Goal: Task Accomplishment & Management: Complete application form

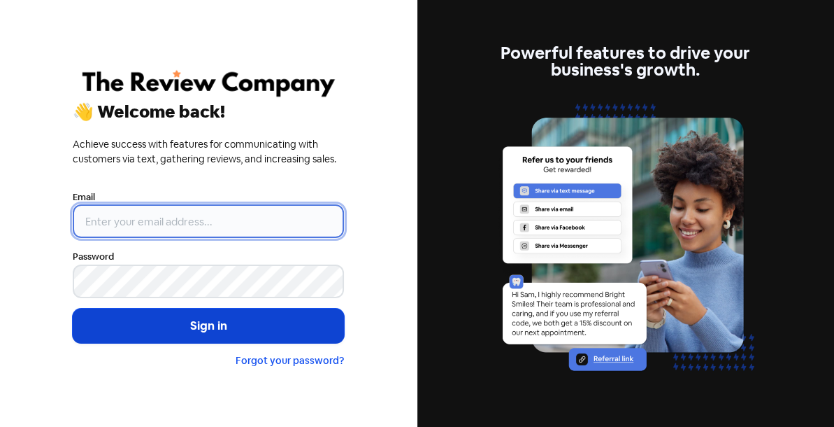
type input "[PERSON_NAME][EMAIL_ADDRESS][DOMAIN_NAME]"
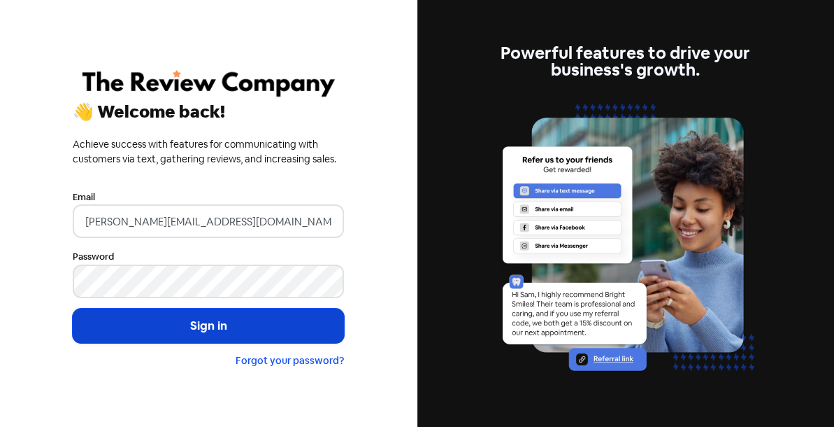
click at [185, 334] on button "Sign in" at bounding box center [208, 325] width 271 height 35
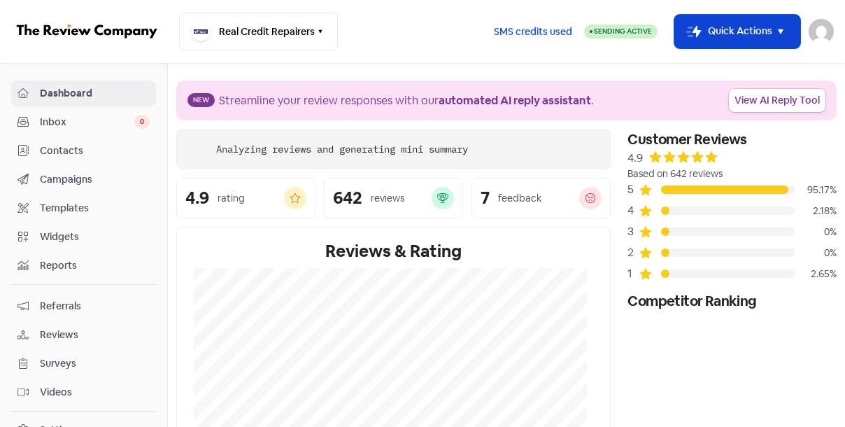
click at [693, 34] on icon "button" at bounding box center [696, 32] width 9 height 12
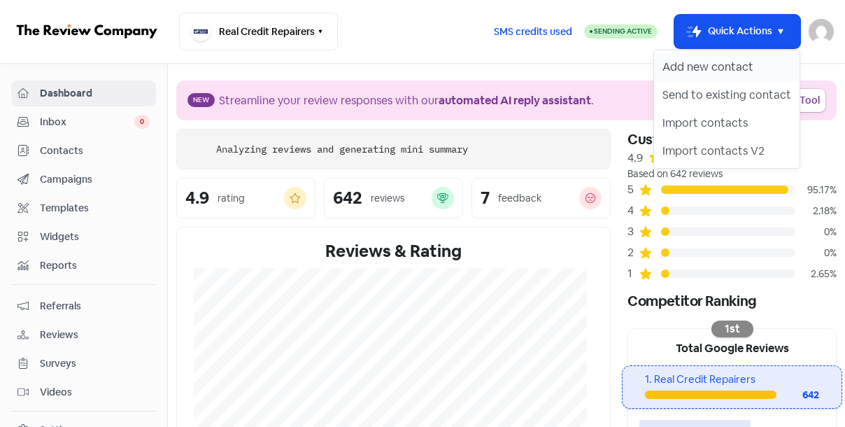
click at [684, 60] on button "Add new contact" at bounding box center [726, 67] width 145 height 28
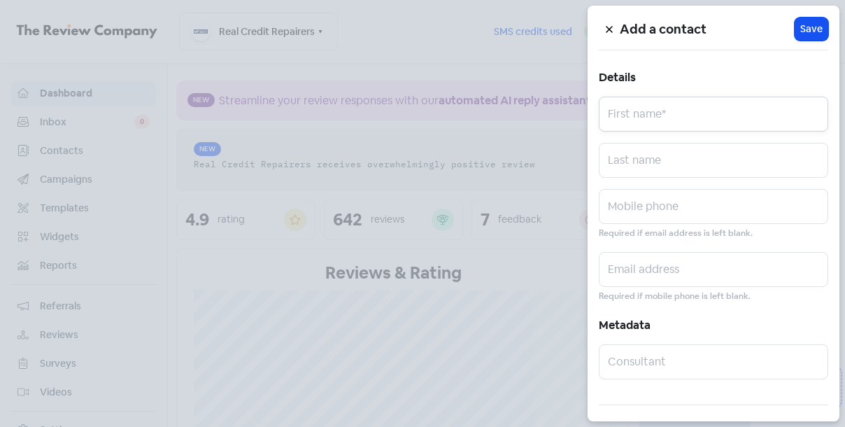
click at [646, 113] on input "text" at bounding box center [713, 114] width 229 height 35
paste input "[PERSON_NAME]"
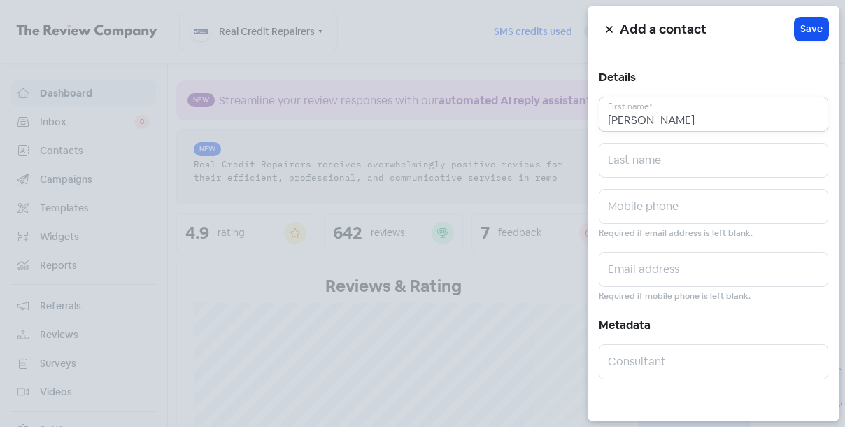
click at [669, 118] on input "[PERSON_NAME]" at bounding box center [713, 114] width 229 height 35
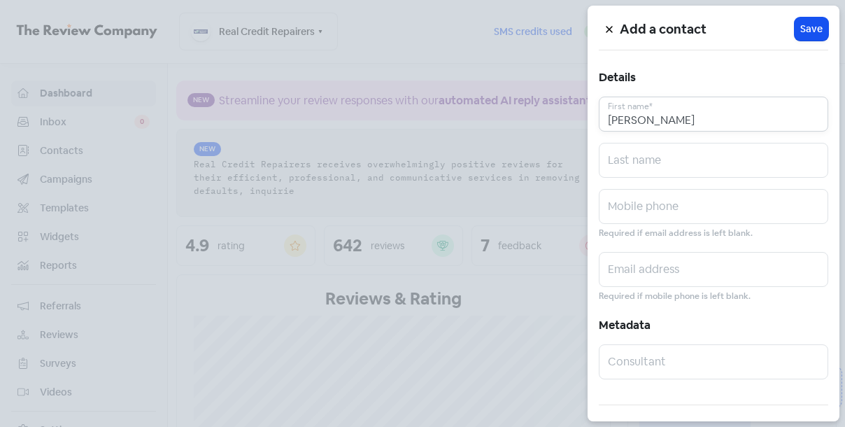
click at [669, 118] on input "[PERSON_NAME]" at bounding box center [713, 114] width 229 height 35
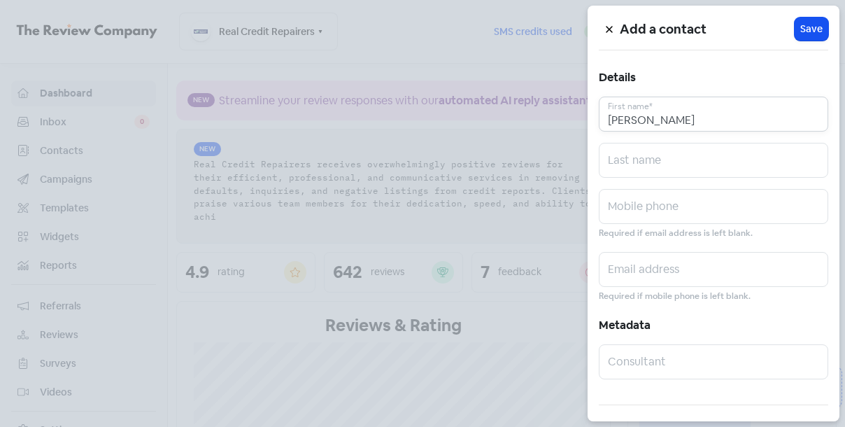
type input "[PERSON_NAME]"
click at [655, 160] on input "text" at bounding box center [713, 160] width 229 height 35
paste input "[PERSON_NAME]"
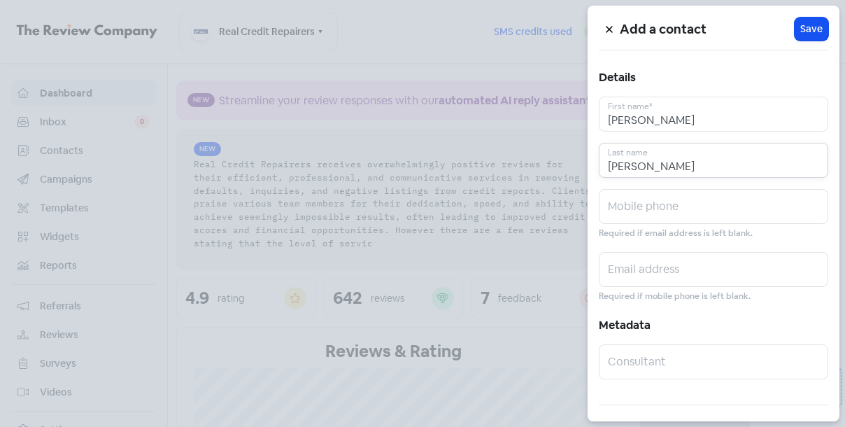
type input "[PERSON_NAME]"
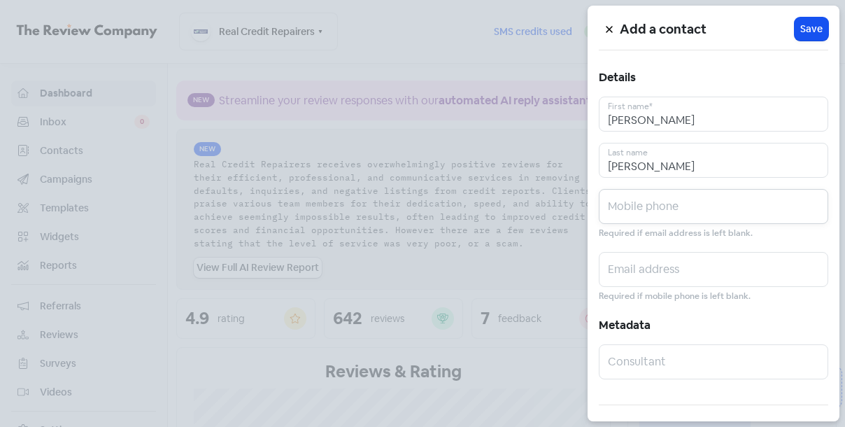
click at [645, 199] on input "text" at bounding box center [713, 206] width 229 height 35
paste input "0419554067"
type input "0419554067"
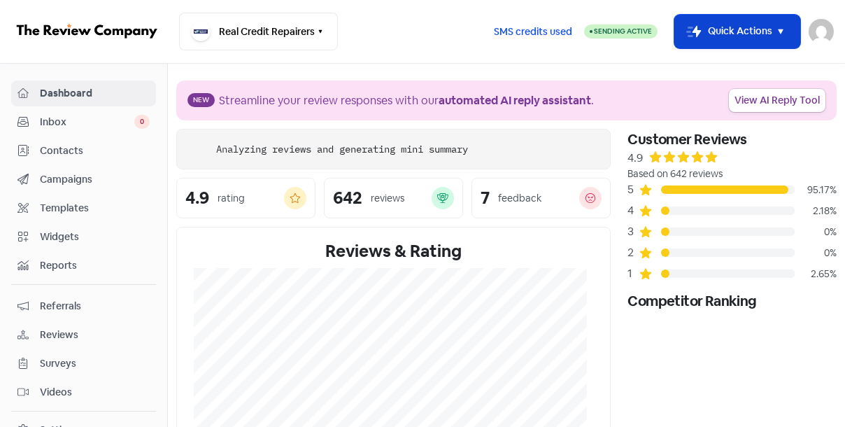
click at [722, 26] on button "Icon For Thunder-move Quick Actions" at bounding box center [737, 32] width 126 height 34
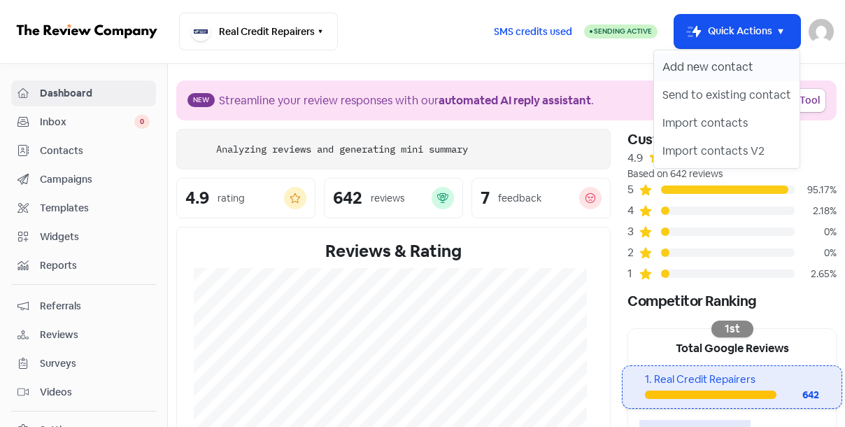
click at [690, 64] on button "Add new contact" at bounding box center [726, 67] width 145 height 28
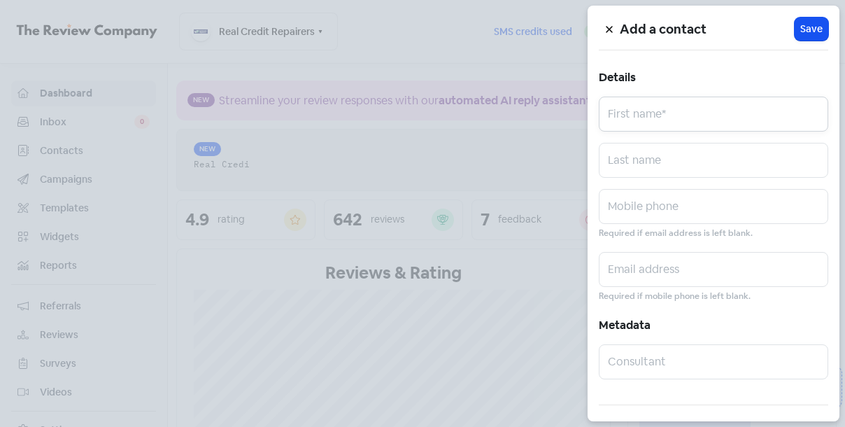
click at [651, 113] on input "text" at bounding box center [713, 114] width 229 height 35
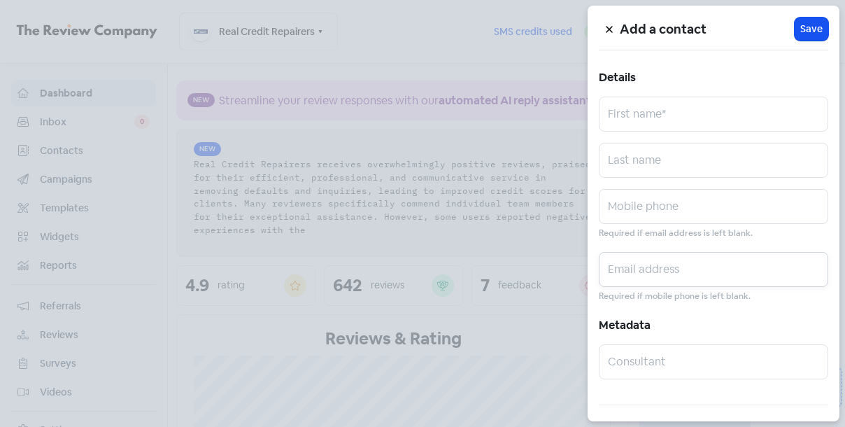
click at [644, 273] on input "text" at bounding box center [713, 269] width 229 height 35
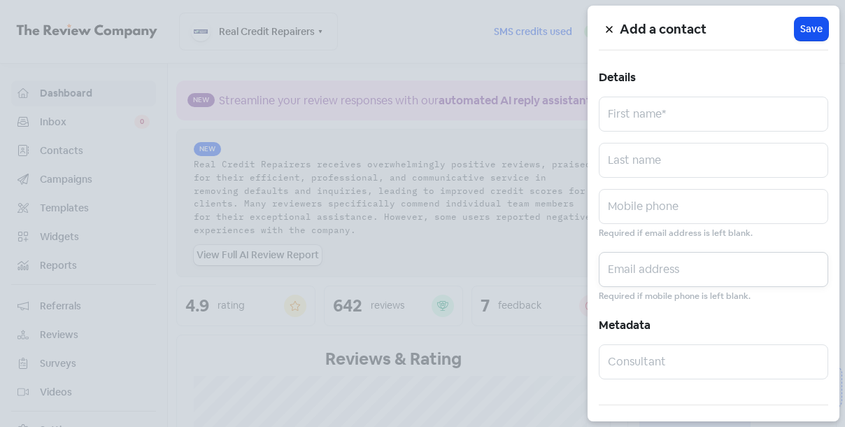
paste input "[EMAIL_ADDRESS][DOMAIN_NAME]"
type input "[EMAIL_ADDRESS][DOMAIN_NAME]"
click at [625, 108] on input "text" at bounding box center [713, 114] width 229 height 35
click at [624, 108] on input "text" at bounding box center [713, 114] width 229 height 35
paste input "[PERSON_NAME]"
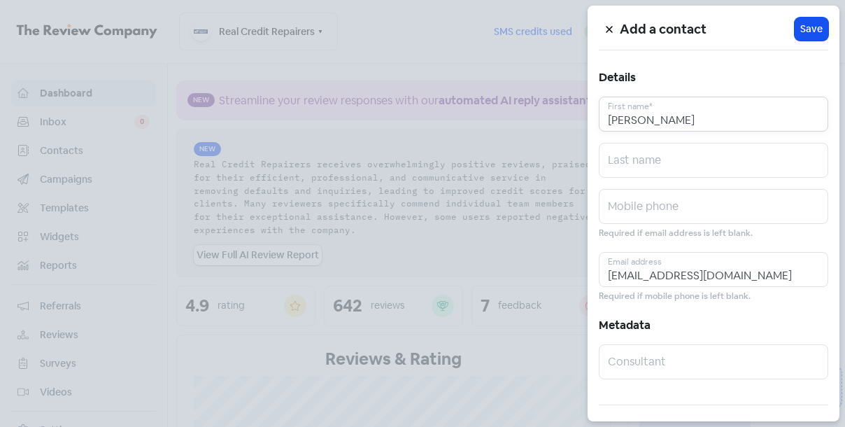
click at [672, 113] on input "[PERSON_NAME]" at bounding box center [713, 114] width 229 height 35
click at [674, 113] on input "[PERSON_NAME]" at bounding box center [713, 114] width 229 height 35
type input "[PERSON_NAME]"
click at [651, 166] on input "text" at bounding box center [713, 160] width 229 height 35
paste input "[PERSON_NAME]"
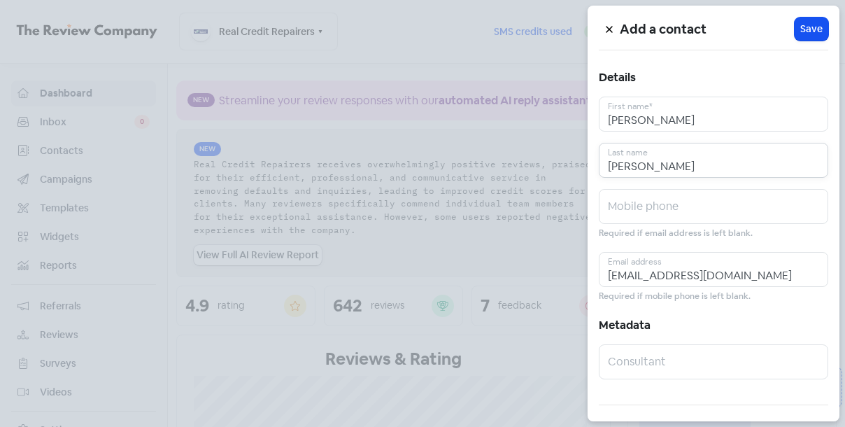
type input "[PERSON_NAME]"
click at [632, 207] on input "text" at bounding box center [713, 206] width 229 height 35
paste input "0419554067"
type input "0419554067"
click at [814, 23] on span "Save" at bounding box center [811, 29] width 22 height 15
